Goal: Information Seeking & Learning: Learn about a topic

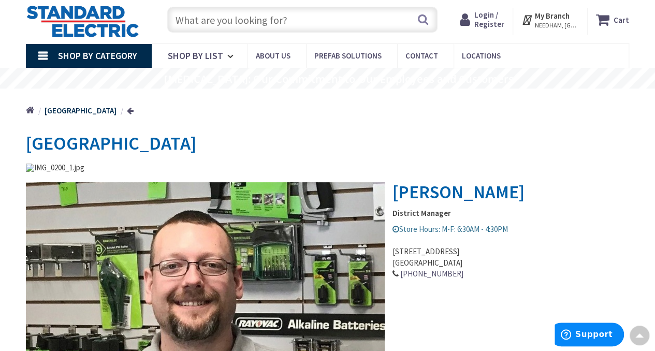
scroll to position [10, 0]
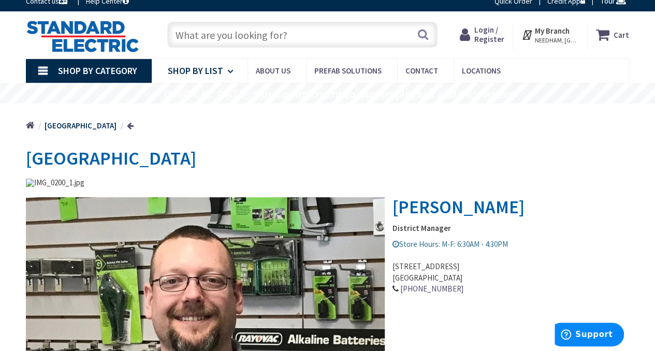
click at [231, 71] on icon at bounding box center [232, 71] width 10 height 23
click at [473, 131] on div "Home Manchester" at bounding box center [327, 122] width 655 height 37
click at [238, 36] on input "text" at bounding box center [302, 35] width 270 height 26
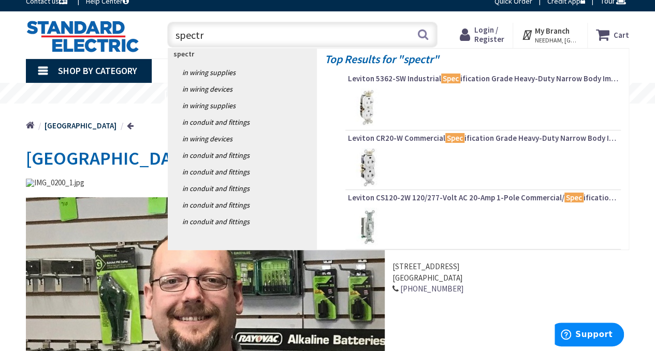
type input "spectra"
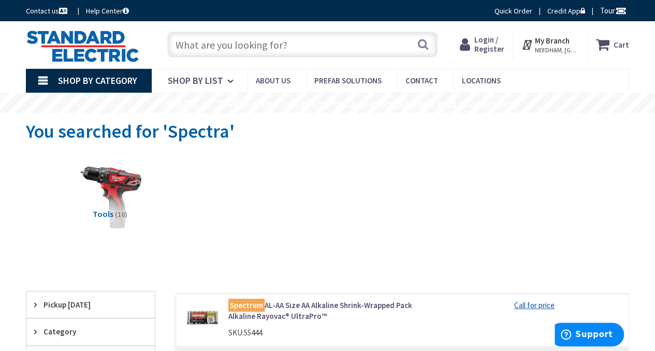
click at [280, 40] on input "text" at bounding box center [302, 45] width 270 height 26
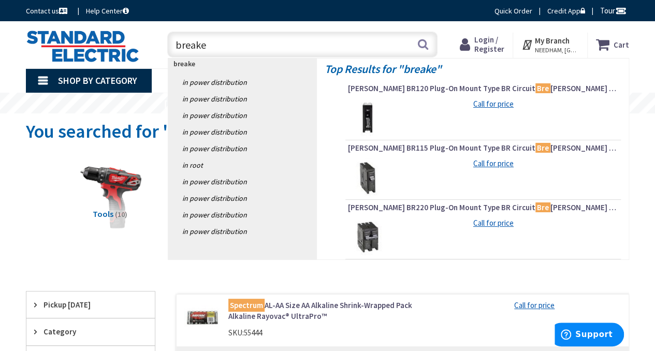
type input "breaker"
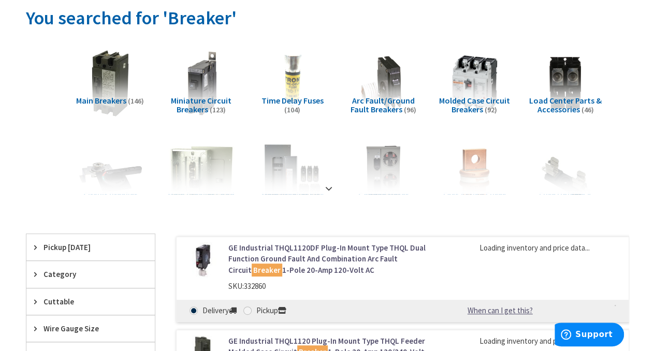
scroll to position [123, 0]
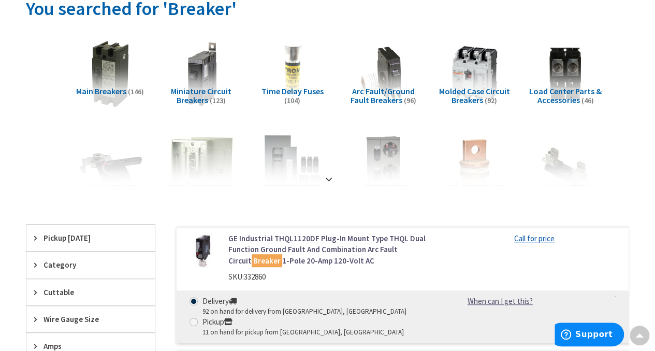
click at [467, 97] on span "Molded Case Circuit Breakers" at bounding box center [474, 96] width 71 height 20
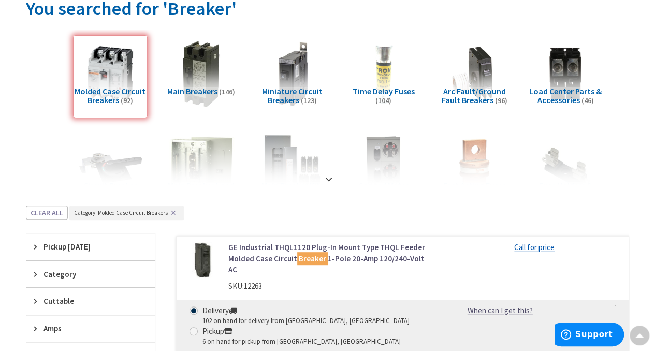
scroll to position [328, 0]
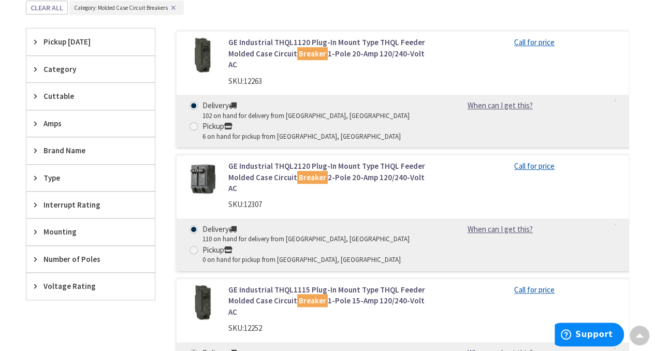
click at [36, 148] on icon at bounding box center [38, 151] width 8 height 8
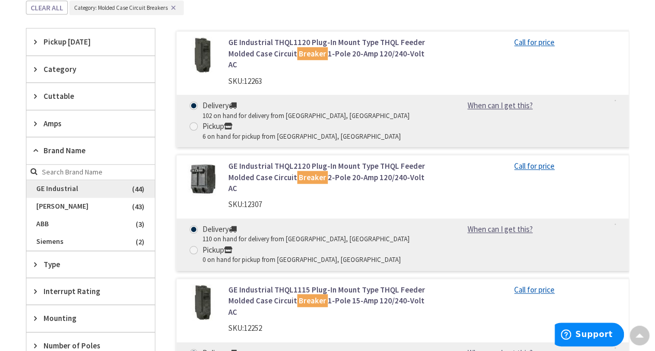
click at [60, 190] on span "GE Industrial" at bounding box center [90, 189] width 128 height 18
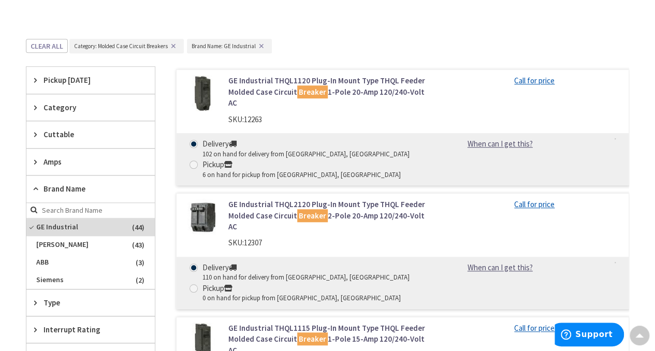
scroll to position [366, 0]
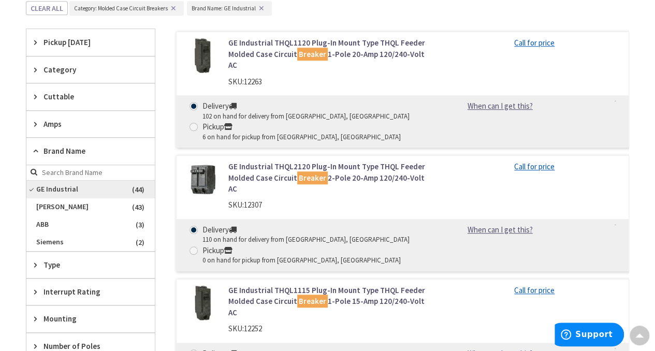
click at [99, 188] on span "GE Industrial" at bounding box center [90, 190] width 128 height 18
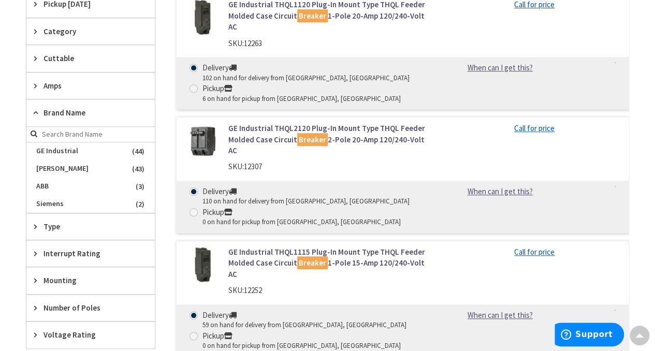
click at [99, 160] on span "GE Industrial" at bounding box center [90, 151] width 128 height 18
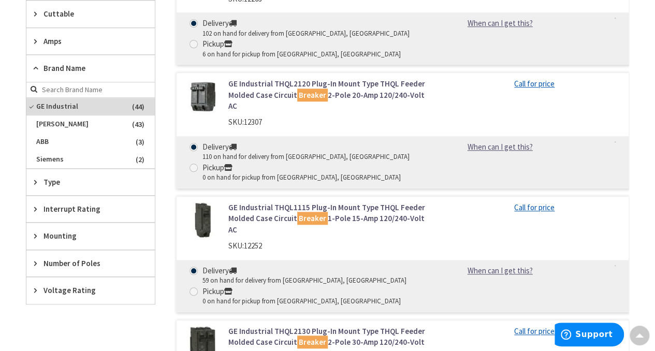
scroll to position [452, 0]
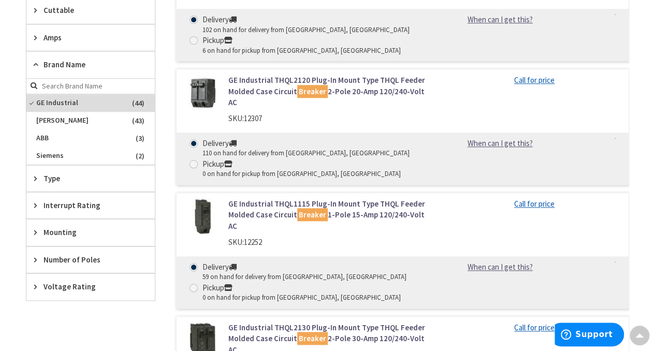
click at [84, 259] on span "Number of Poles" at bounding box center [85, 259] width 84 height 11
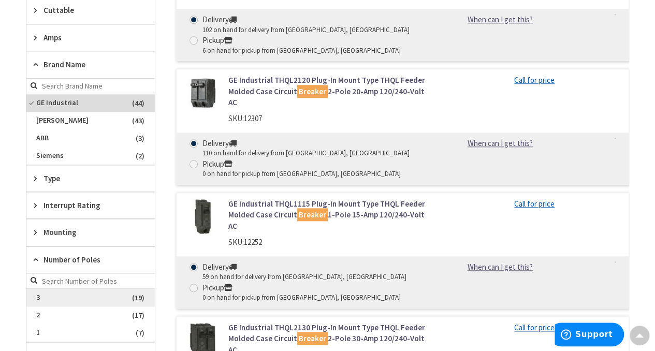
click at [62, 295] on span "3" at bounding box center [90, 298] width 128 height 18
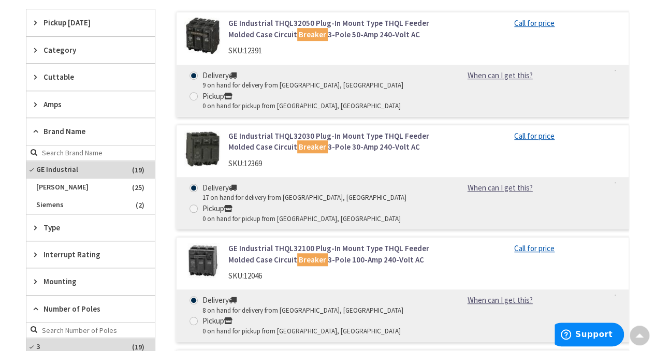
scroll to position [0, 0]
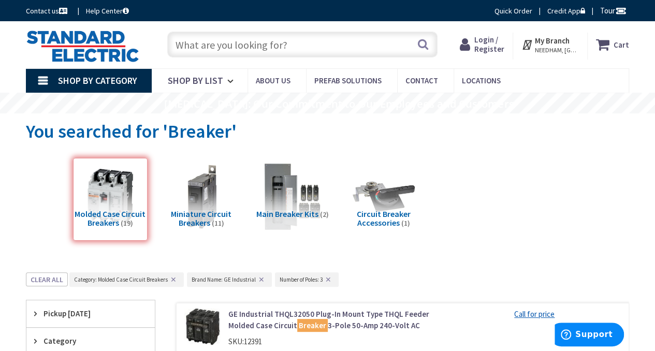
click at [282, 216] on span "Main Breaker Kits" at bounding box center [287, 214] width 62 height 10
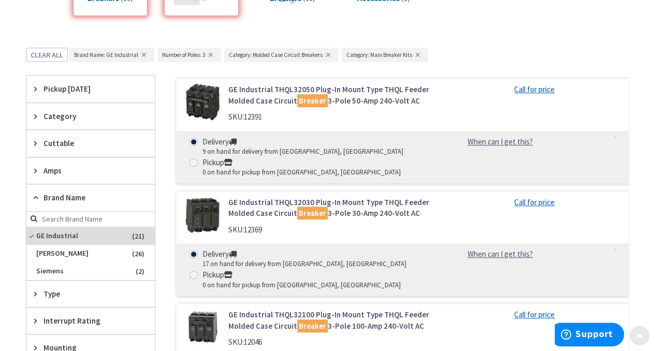
scroll to position [271, 0]
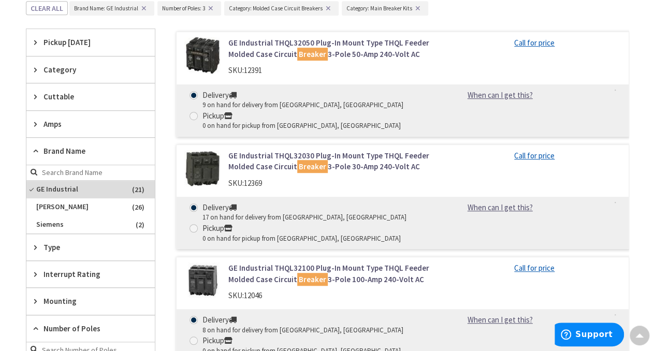
click at [62, 121] on span "Amps" at bounding box center [85, 124] width 84 height 11
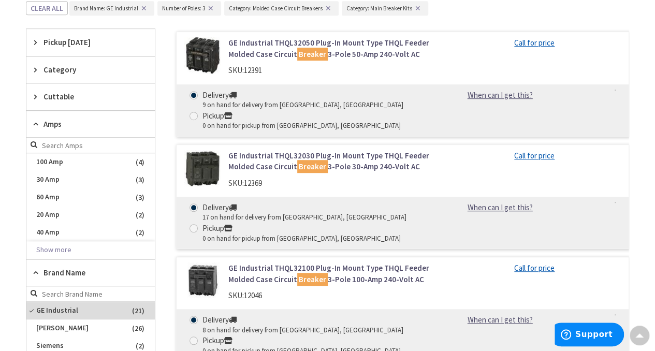
click at [61, 121] on span "Amps" at bounding box center [85, 124] width 84 height 11
